Goal: Task Accomplishment & Management: Use online tool/utility

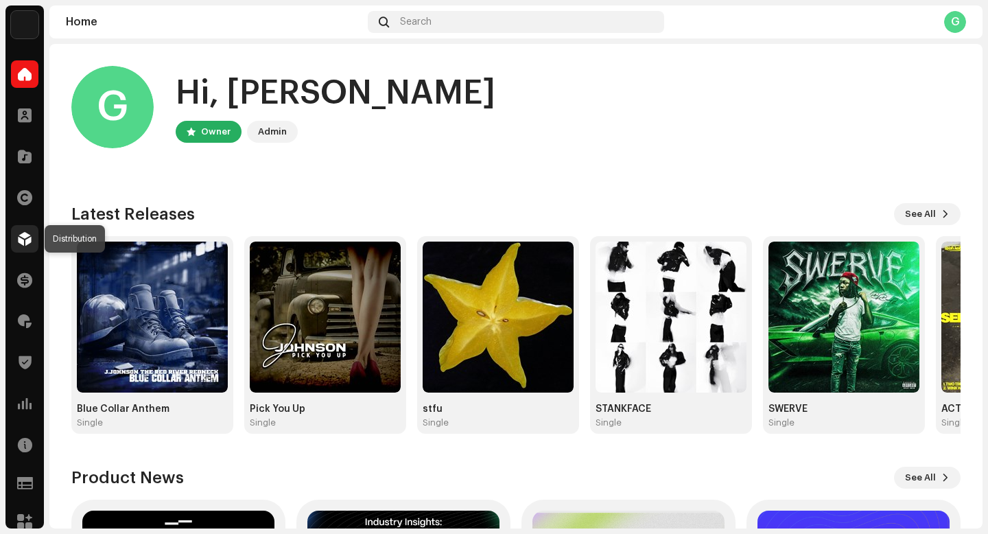
click at [26, 233] on span at bounding box center [25, 238] width 14 height 11
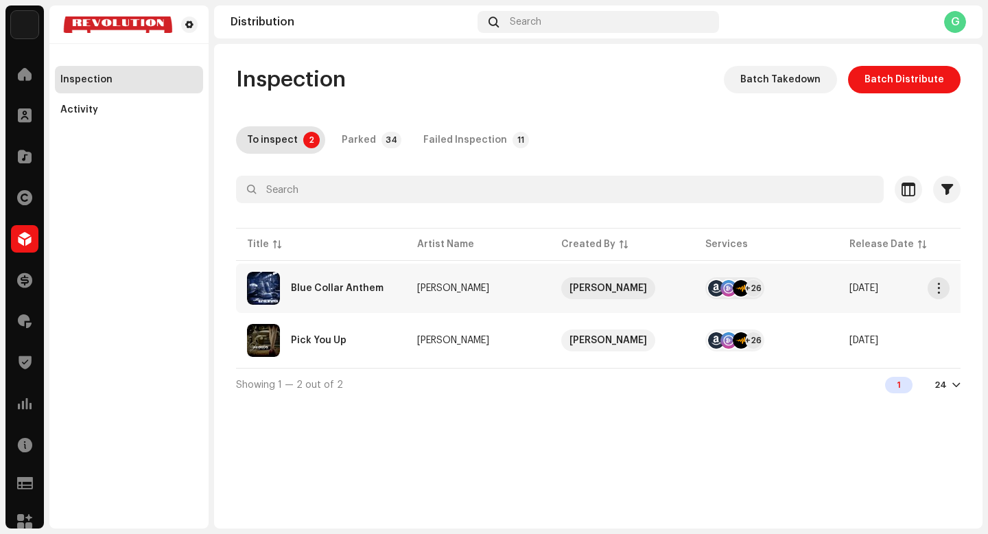
click at [832, 283] on td "+26" at bounding box center [766, 287] width 144 height 49
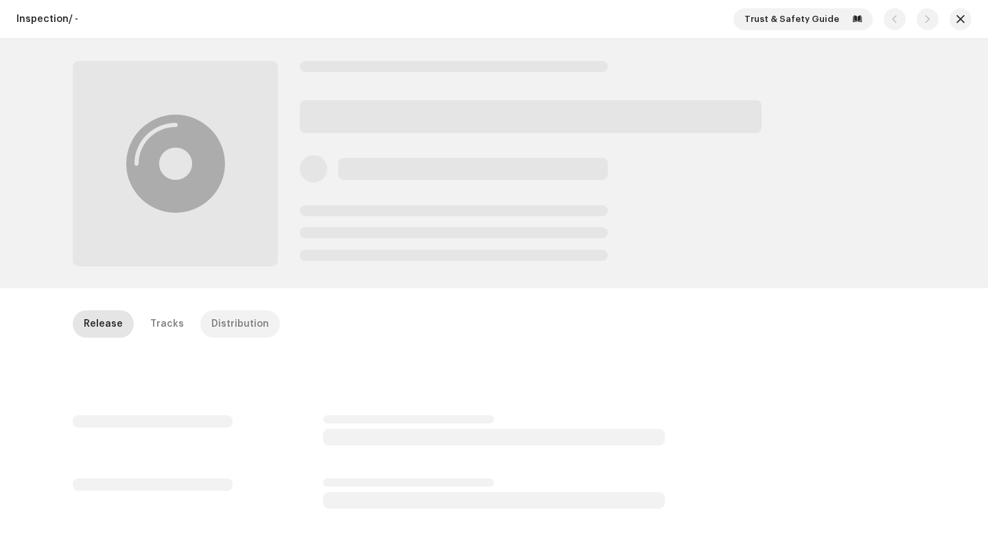
click at [259, 329] on p-tab "Distribution" at bounding box center [240, 323] width 80 height 27
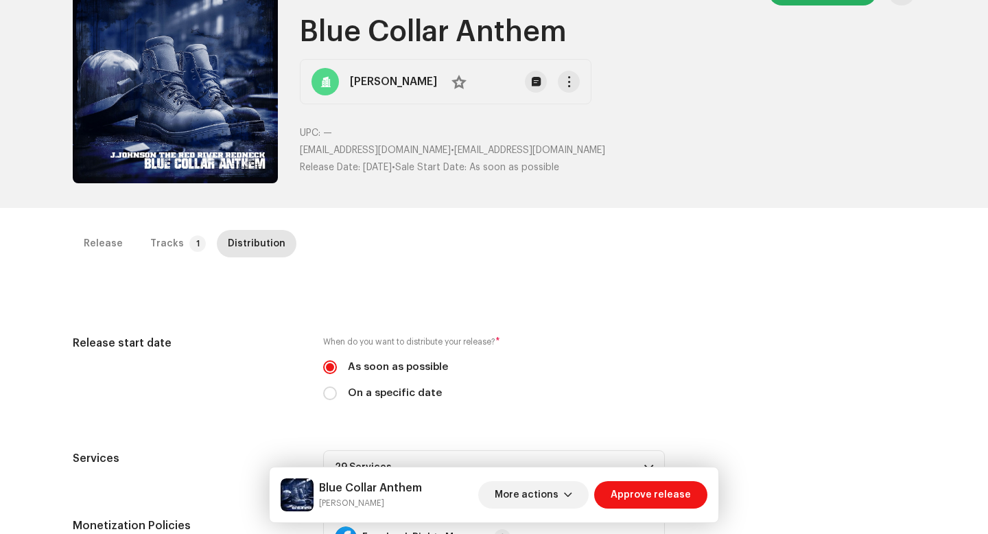
scroll to position [84, 0]
click at [666, 487] on span "Approve release" at bounding box center [651, 494] width 80 height 27
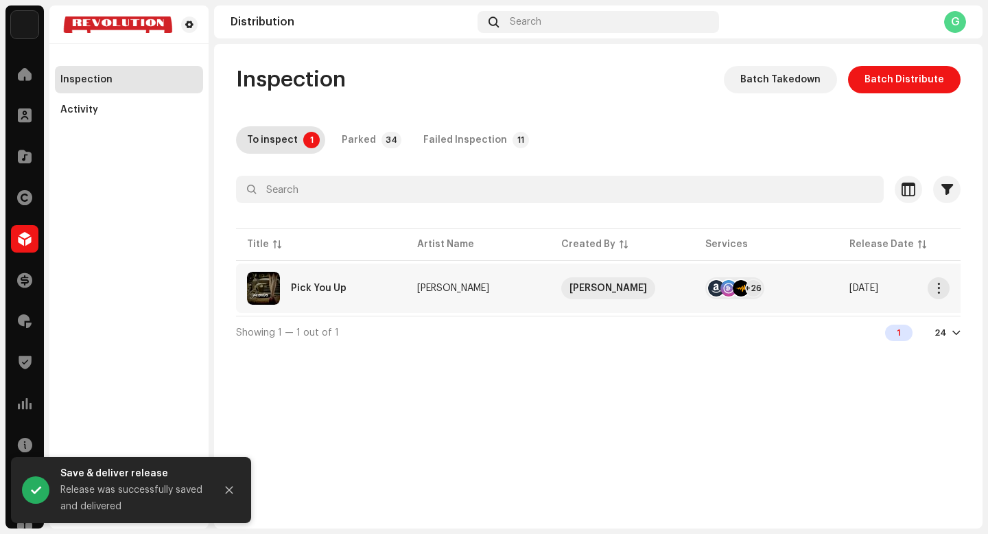
click at [356, 291] on div "Pick You Up" at bounding box center [321, 288] width 148 height 33
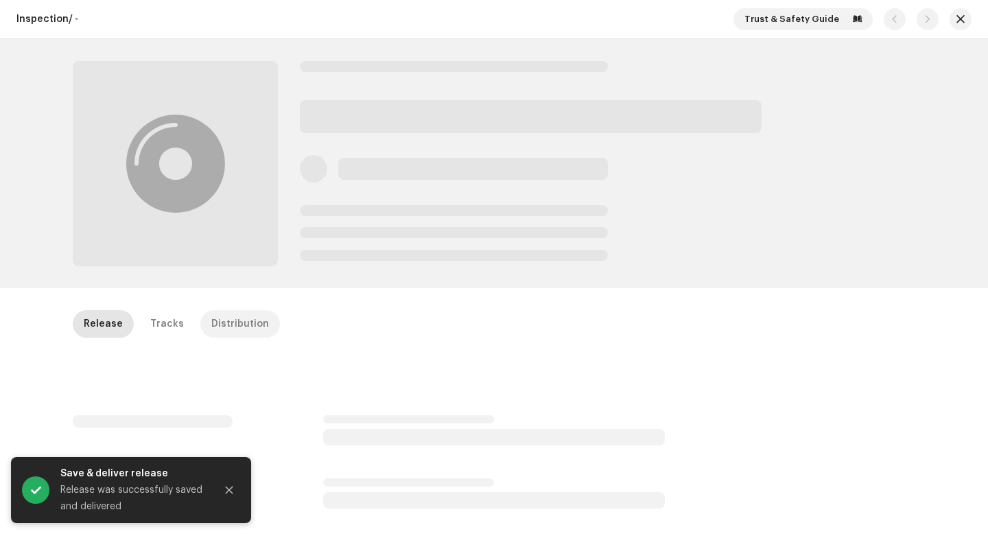
click at [235, 328] on div "Distribution" at bounding box center [240, 323] width 58 height 27
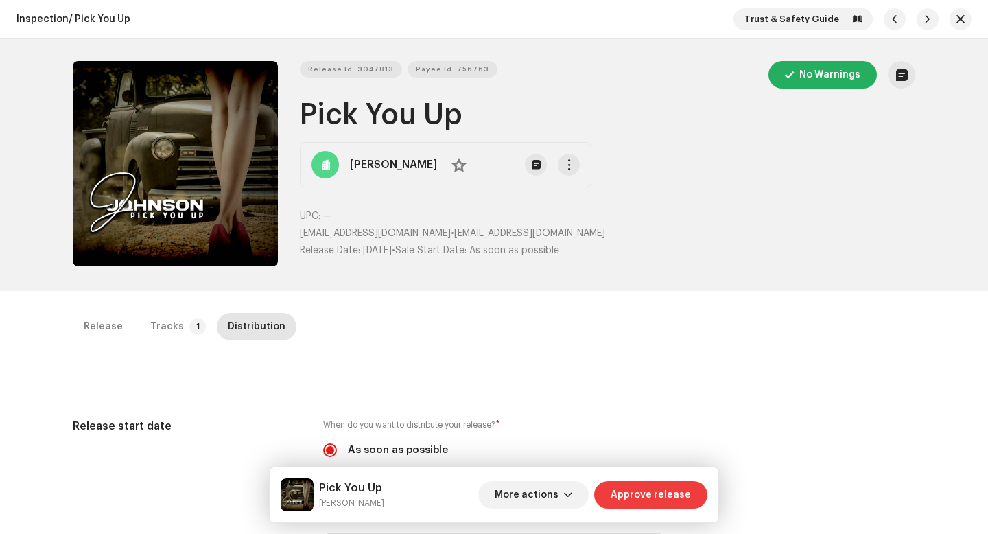
click at [657, 501] on span "Approve release" at bounding box center [651, 494] width 80 height 27
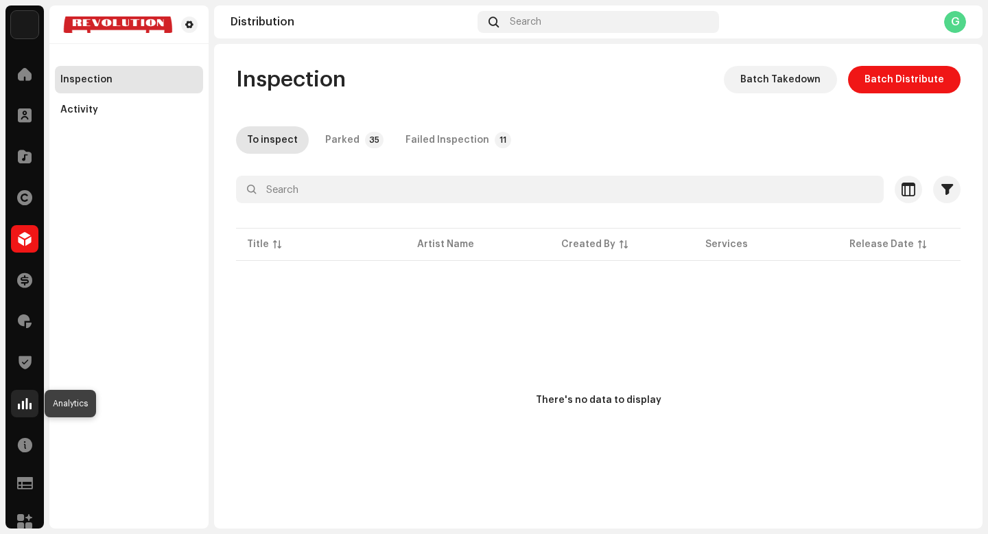
click at [30, 416] on div at bounding box center [24, 403] width 27 height 27
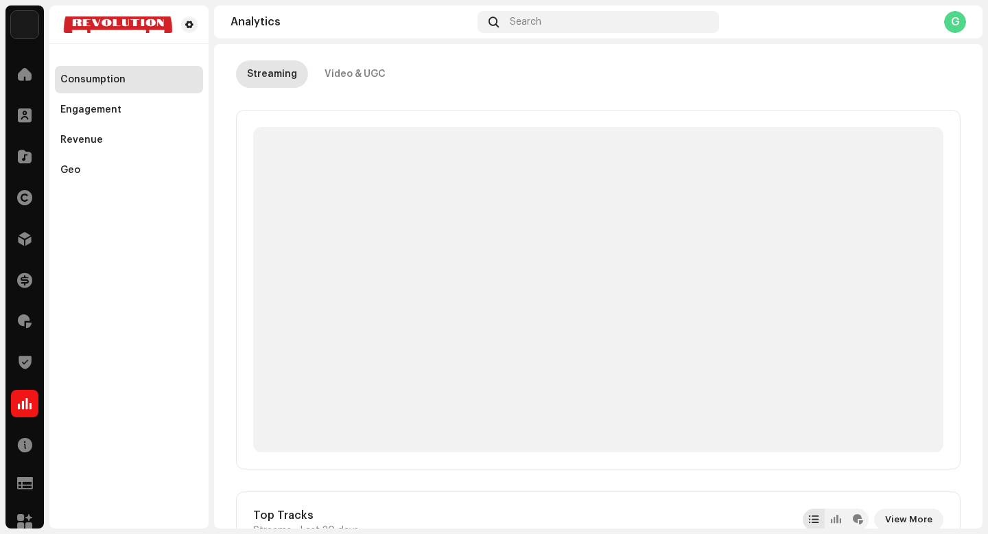
scroll to position [67, 0]
